Goal: Task Accomplishment & Management: Complete application form

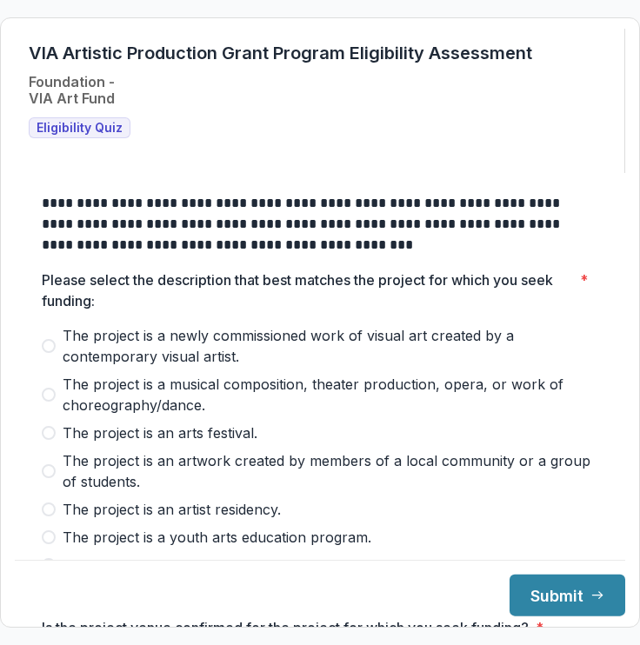
scroll to position [38, 0]
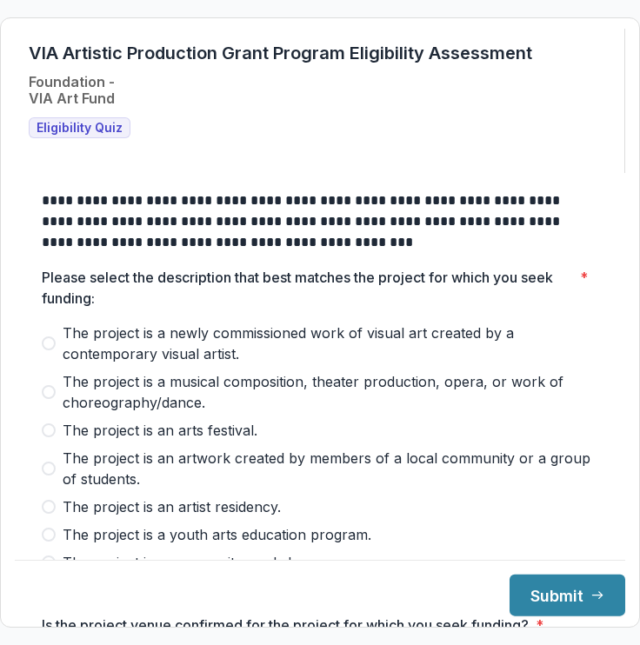
click at [223, 348] on span "The project is a newly commissioned work of visual art created by a contemporar…" at bounding box center [331, 344] width 536 height 42
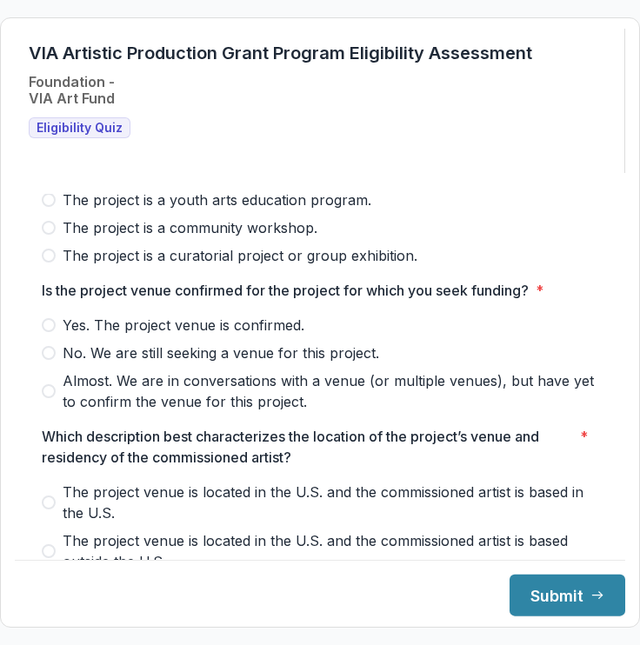
scroll to position [374, 0]
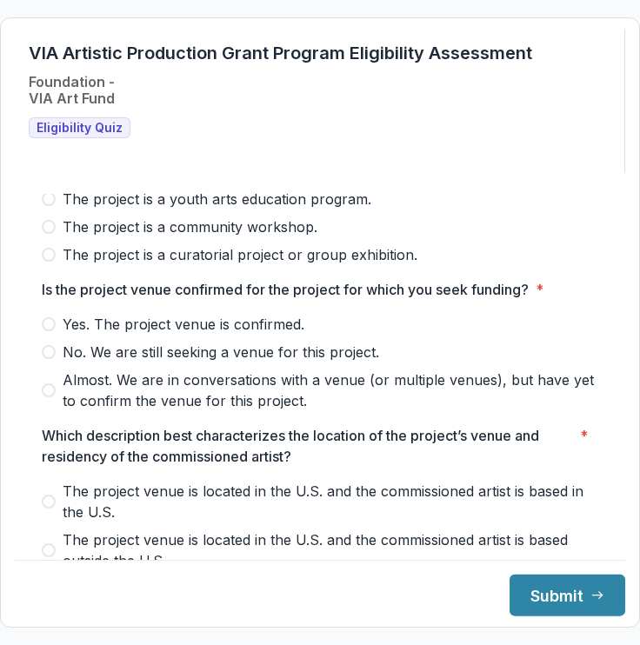
click at [251, 335] on span "Yes. The project venue is confirmed." at bounding box center [184, 324] width 242 height 21
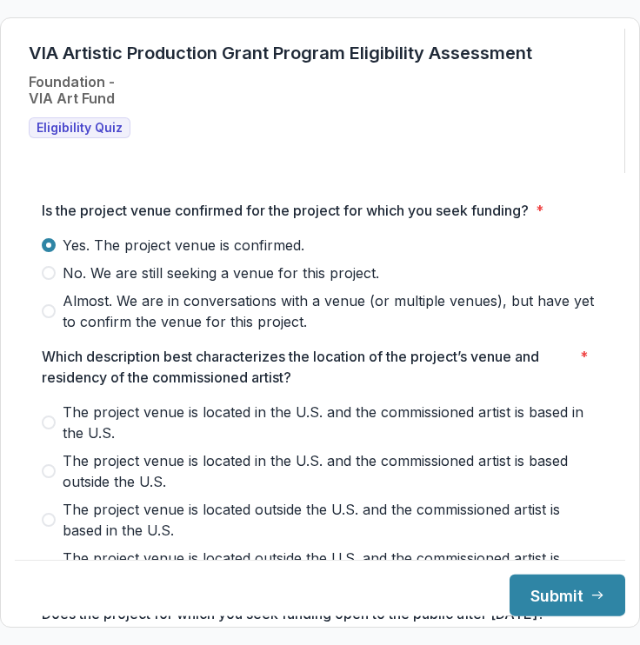
scroll to position [460, 0]
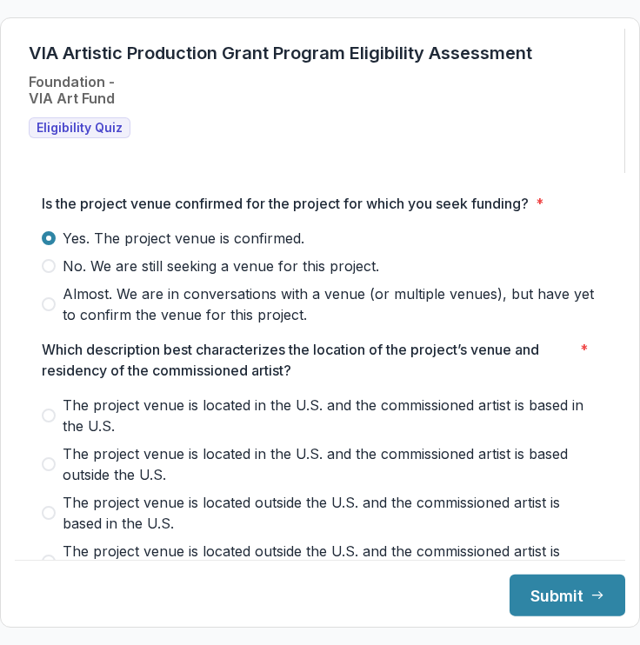
click at [243, 421] on span "The project venue is located in the U.S. and the commissioned artist is based i…" at bounding box center [331, 416] width 536 height 42
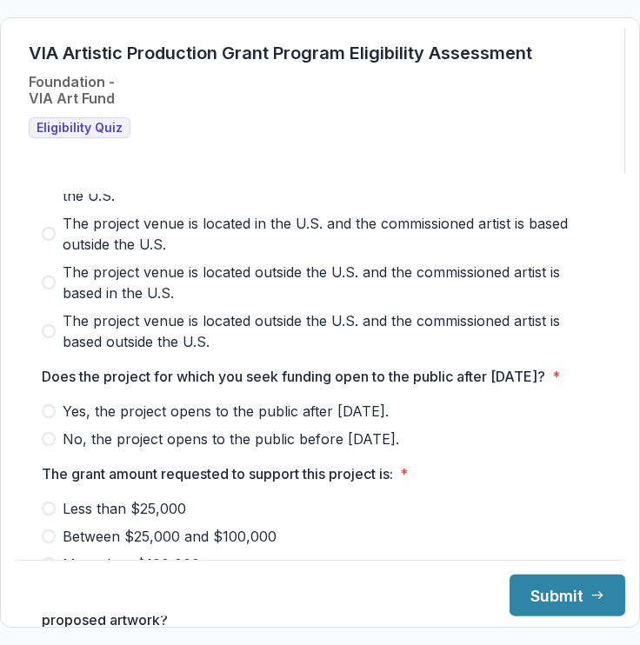
scroll to position [699, 0]
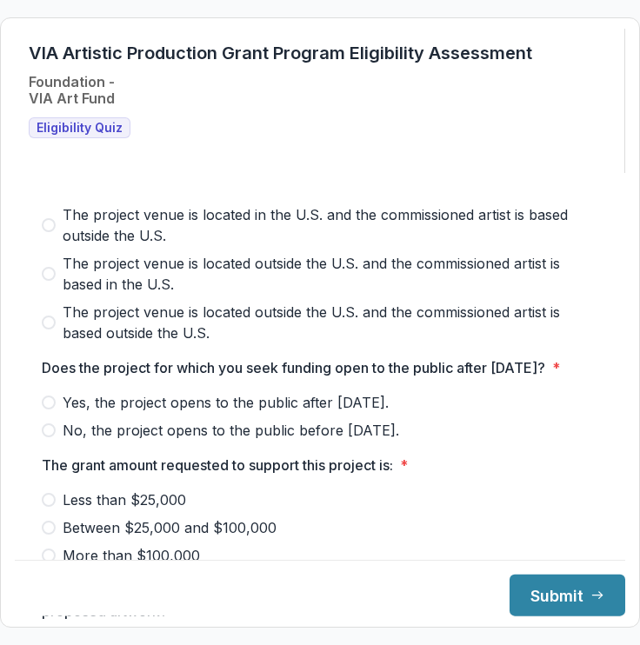
click at [239, 413] on span "Yes, the project opens to the public after [DATE]." at bounding box center [226, 402] width 326 height 21
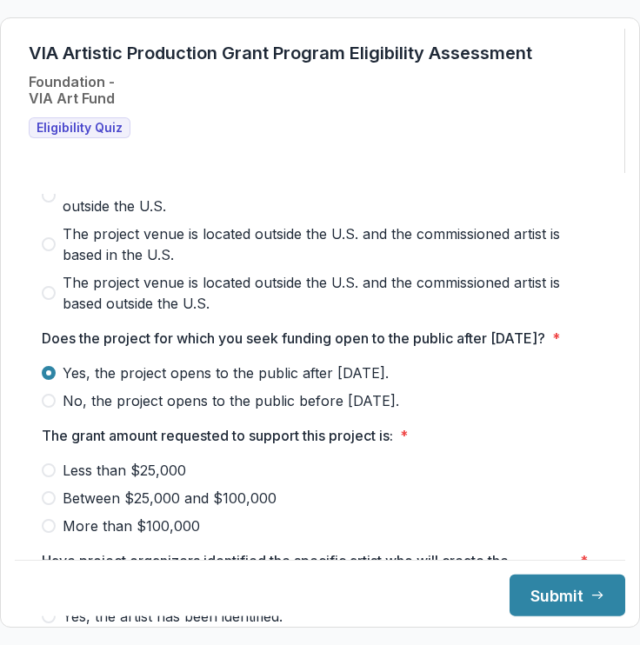
scroll to position [749, 0]
click at [176, 536] on span "More than $100,000" at bounding box center [131, 526] width 137 height 21
click at [509, 585] on button "Submit" at bounding box center [567, 596] width 116 height 42
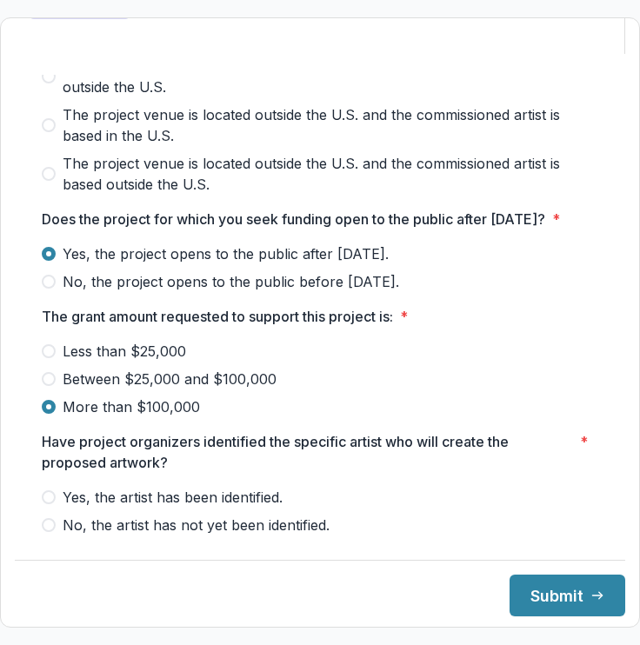
click at [252, 501] on span "Yes, the artist has been identified." at bounding box center [173, 497] width 220 height 21
click at [508, 569] on footer "Submit" at bounding box center [320, 588] width 610 height 57
click at [509, 586] on button "Submit" at bounding box center [567, 596] width 116 height 42
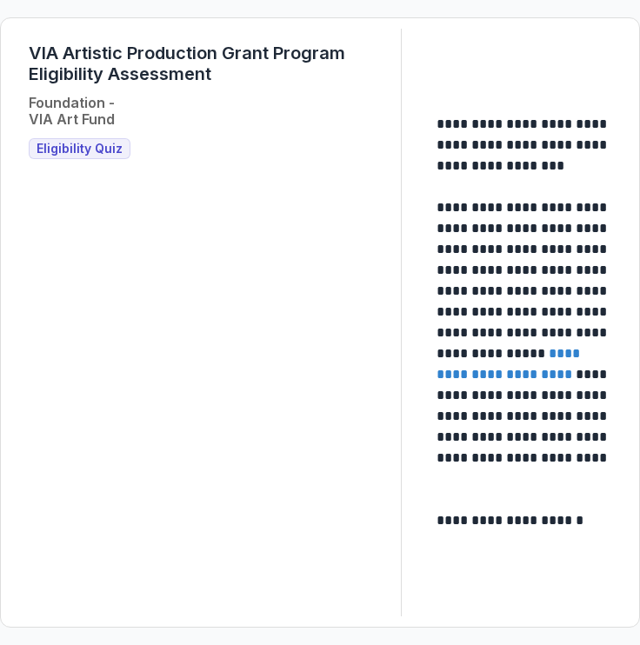
click at [95, 143] on span "Eligibility Quiz" at bounding box center [80, 149] width 86 height 15
click at [520, 381] on link "**********" at bounding box center [509, 364] width 147 height 34
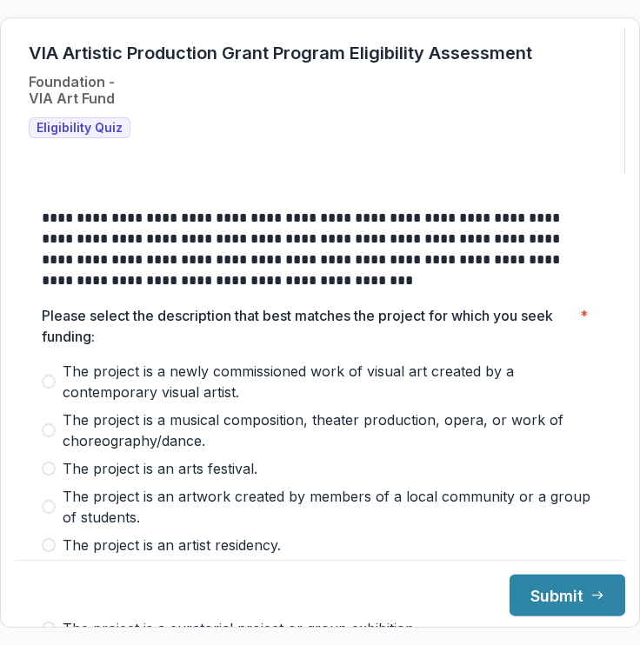
click at [351, 396] on span "The project is a newly commissioned work of visual art created by a contemporar…" at bounding box center [331, 382] width 536 height 42
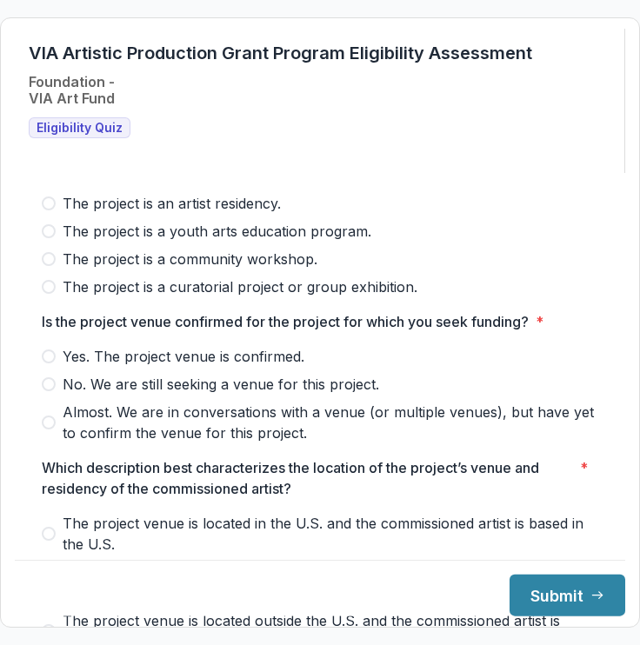
scroll to position [341, 0]
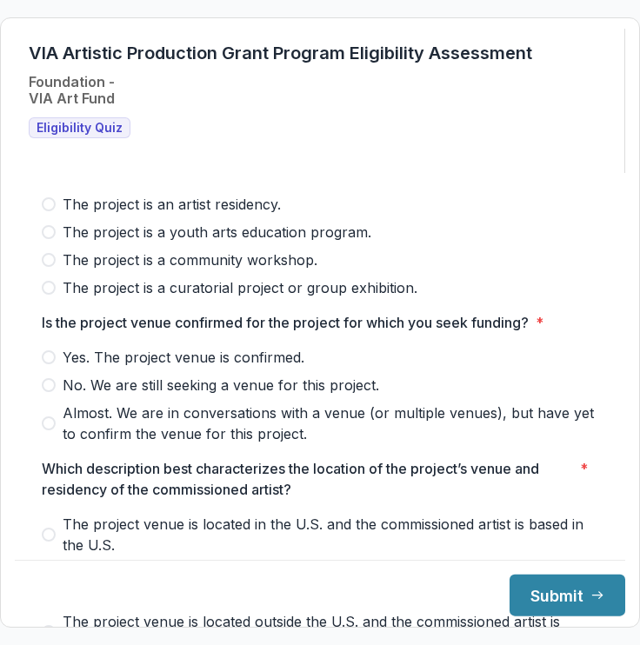
click at [281, 368] on span "Yes. The project venue is confirmed." at bounding box center [184, 357] width 242 height 21
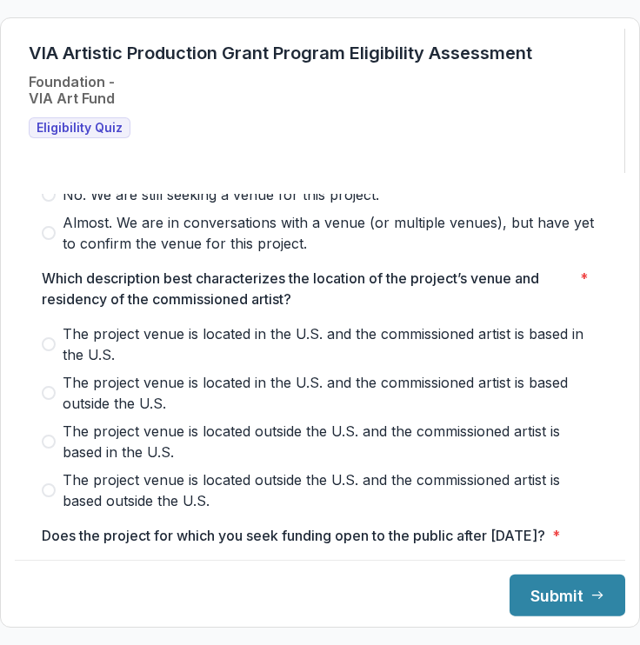
scroll to position [533, 0]
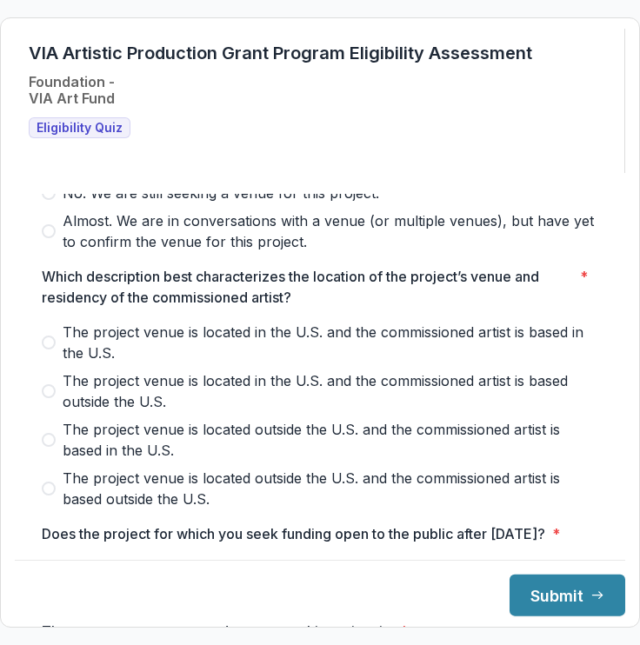
click at [308, 355] on span "The project venue is located in the U.S. and the commissioned artist is based i…" at bounding box center [331, 343] width 536 height 42
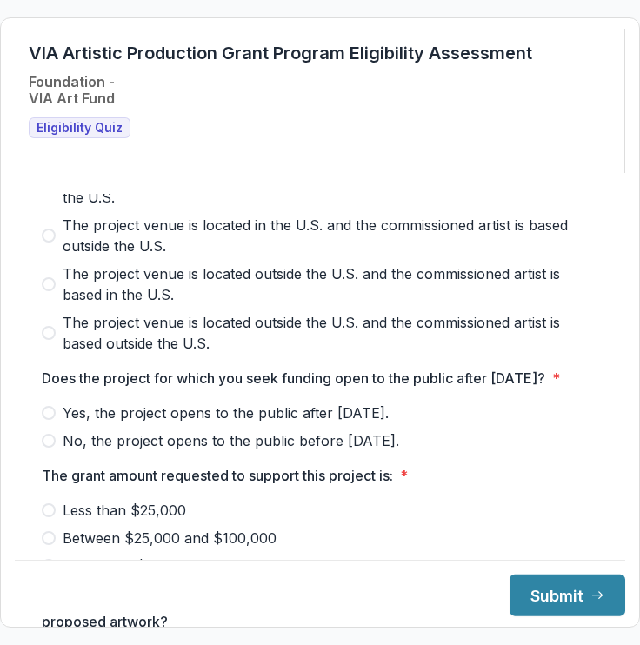
scroll to position [709, 0]
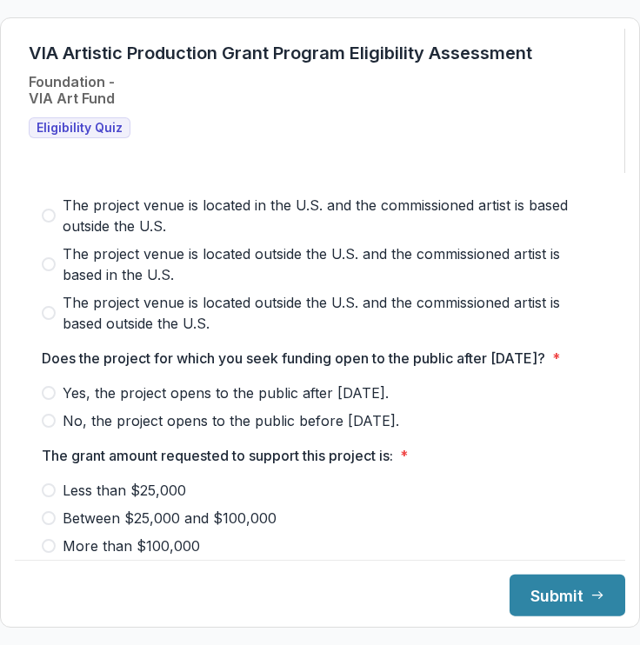
click at [262, 403] on span "Yes, the project opens to the public after [DATE]." at bounding box center [226, 393] width 326 height 21
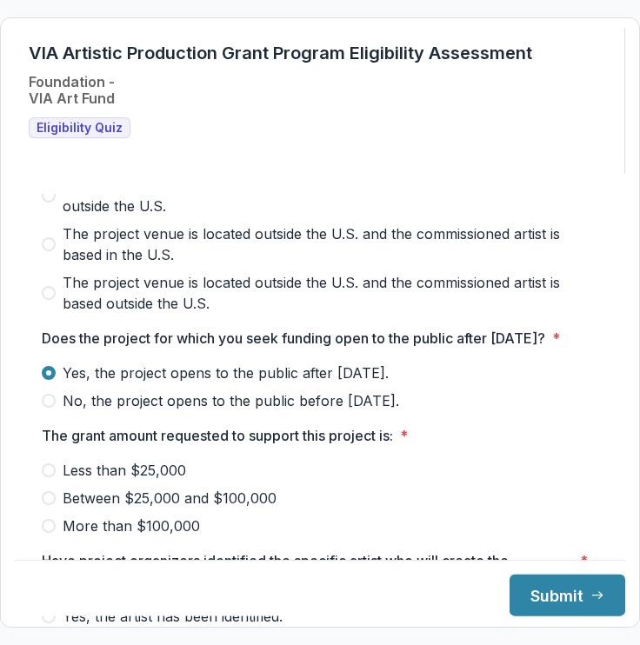
scroll to position [749, 0]
click at [213, 502] on span "Between $25,000 and $100,000" at bounding box center [170, 498] width 214 height 21
click at [512, 592] on button "Submit" at bounding box center [567, 596] width 116 height 42
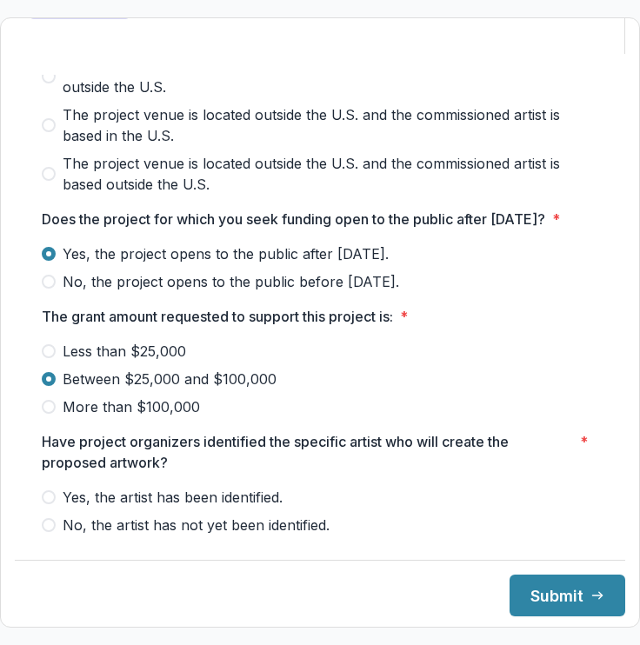
click at [241, 494] on span "Yes, the artist has been identified." at bounding box center [173, 497] width 220 height 21
click at [497, 570] on footer "Submit" at bounding box center [320, 588] width 610 height 57
click at [509, 580] on button "Submit" at bounding box center [567, 596] width 116 height 42
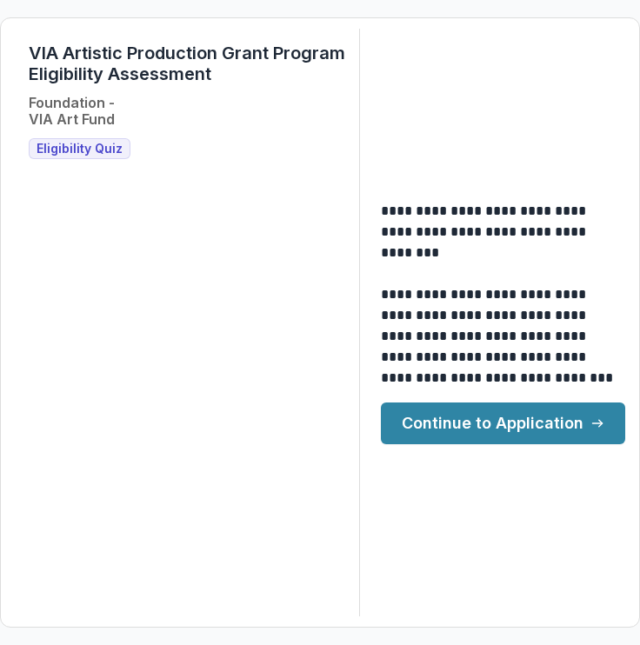
click at [488, 425] on link "Continue to Application" at bounding box center [503, 424] width 244 height 42
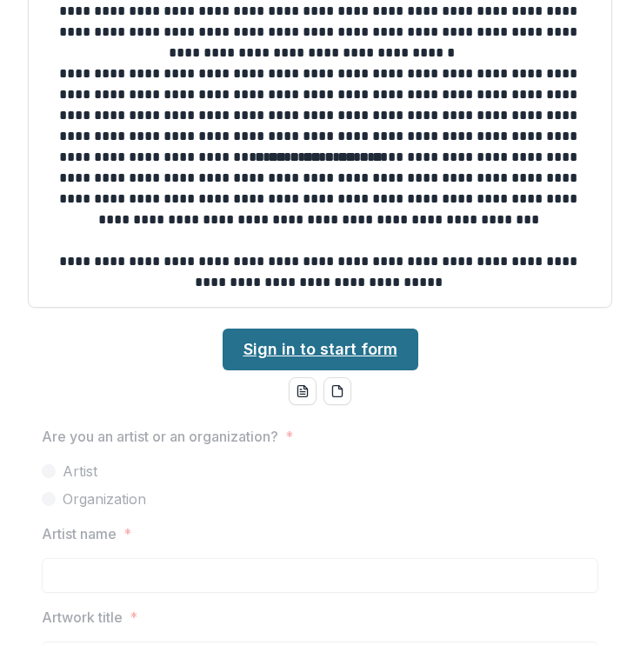
scroll to position [588, 0]
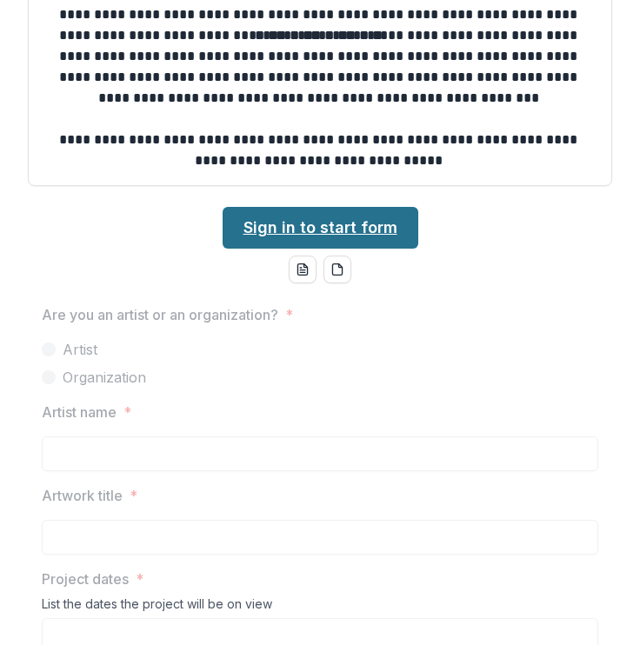
click at [325, 237] on link "Sign in to start form" at bounding box center [321, 228] width 196 height 42
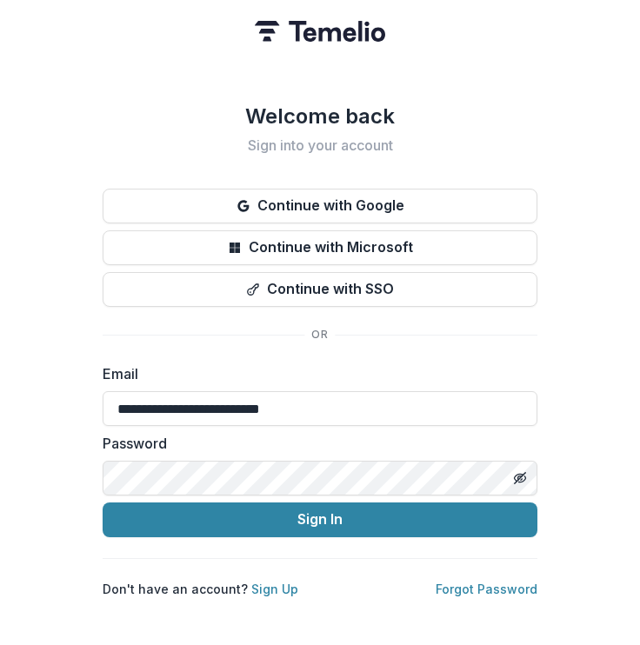
type input "**********"
click at [320, 512] on button "Sign In" at bounding box center [320, 520] width 435 height 35
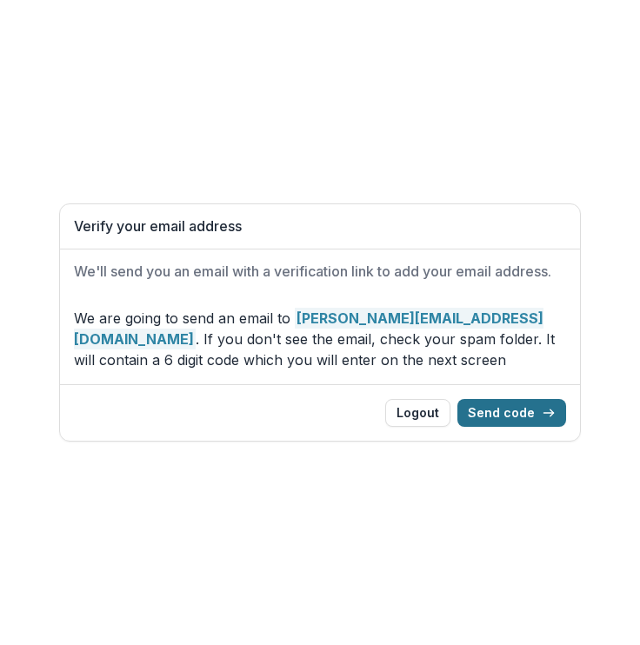
click at [513, 419] on button "Send code" at bounding box center [511, 413] width 109 height 28
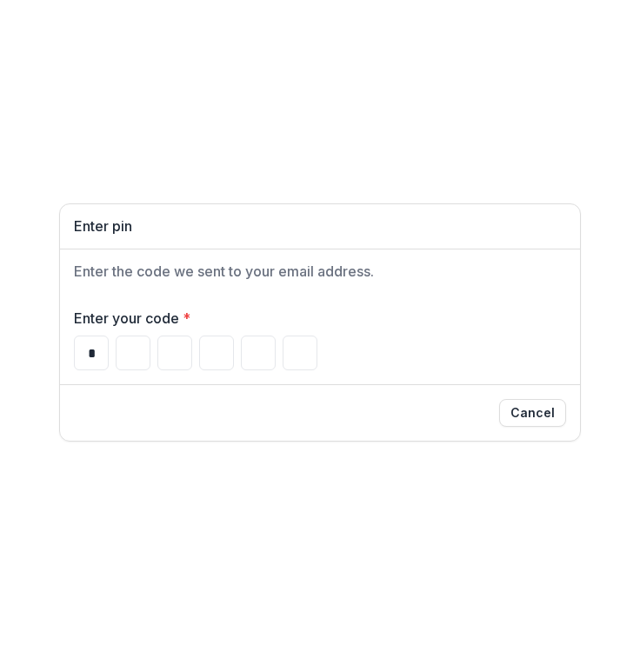
type input "*"
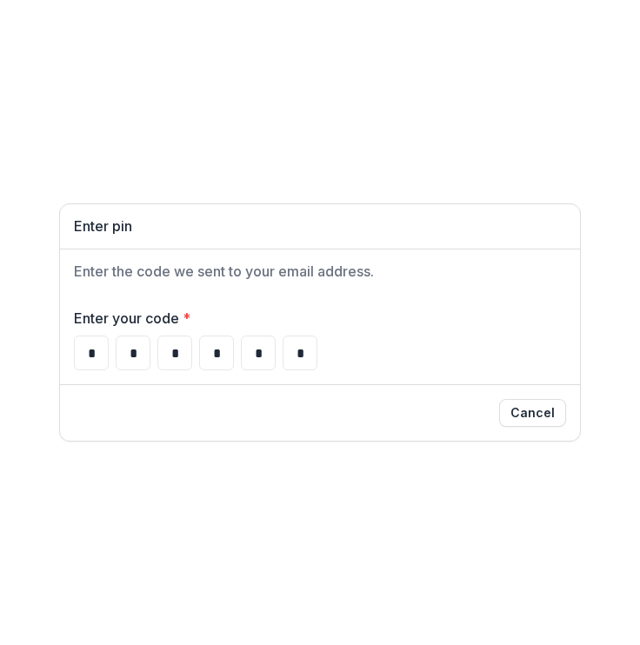
type input "*"
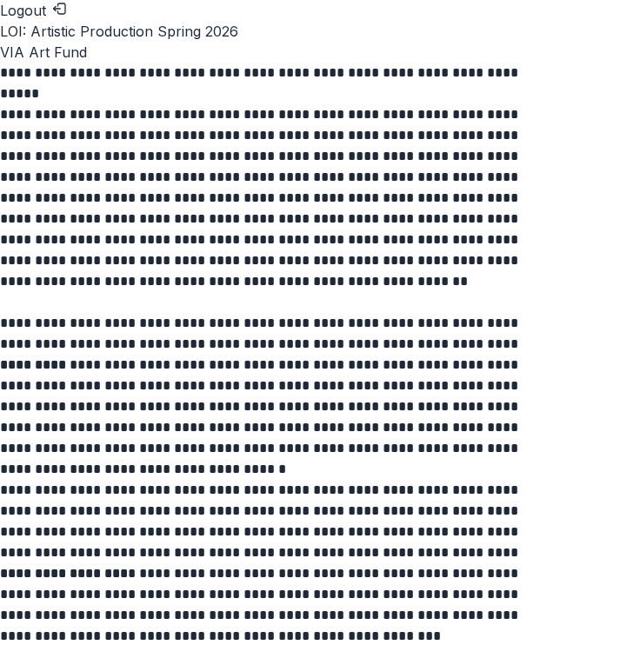
scroll to position [766, 0]
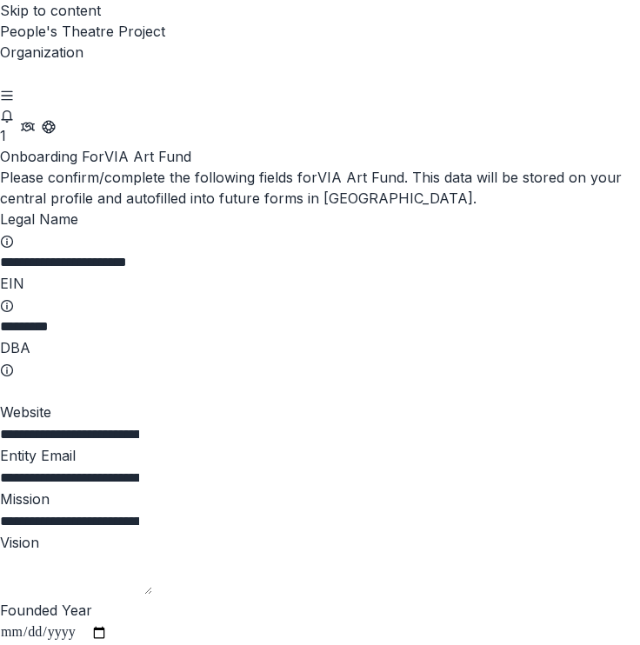
scroll to position [484, 0]
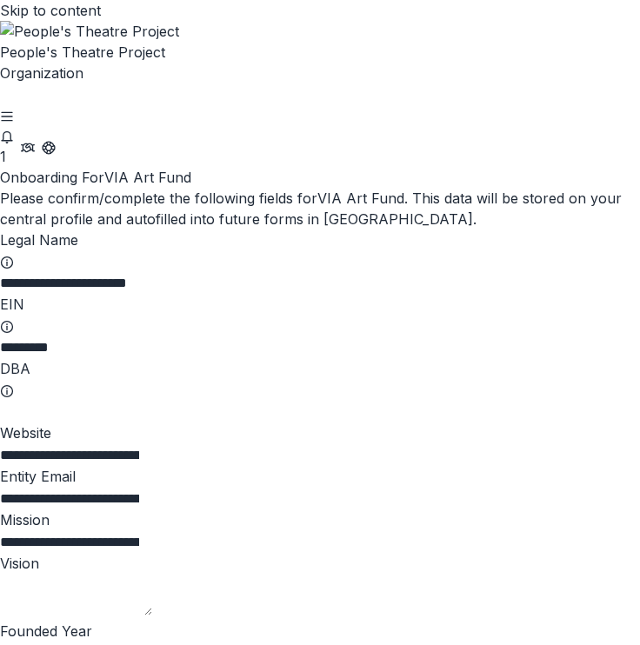
click at [139, 532] on input "**********" at bounding box center [69, 542] width 139 height 21
